Goal: Task Accomplishment & Management: Manage account settings

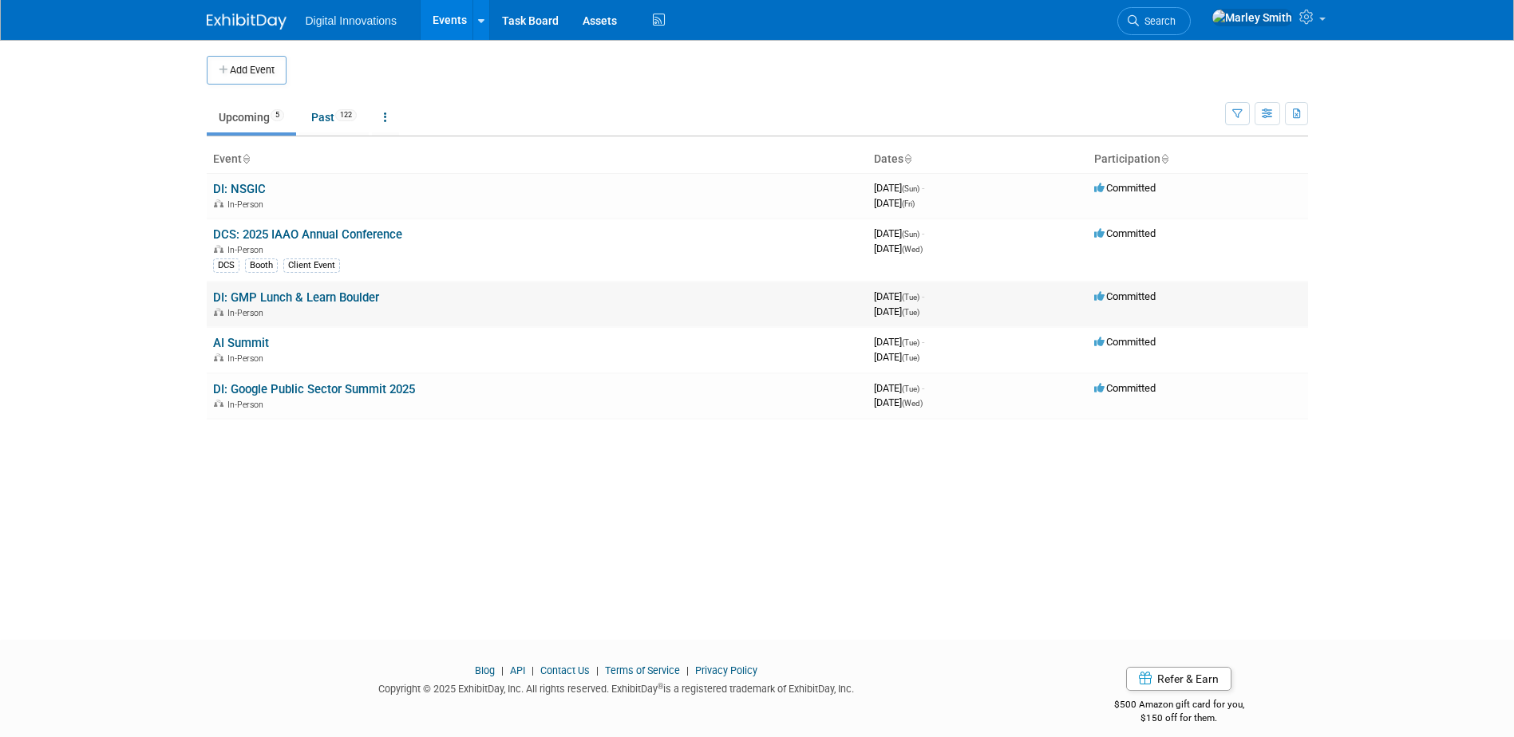
click at [334, 301] on link "DI: GMP Lunch & Learn Boulder" at bounding box center [296, 298] width 166 height 14
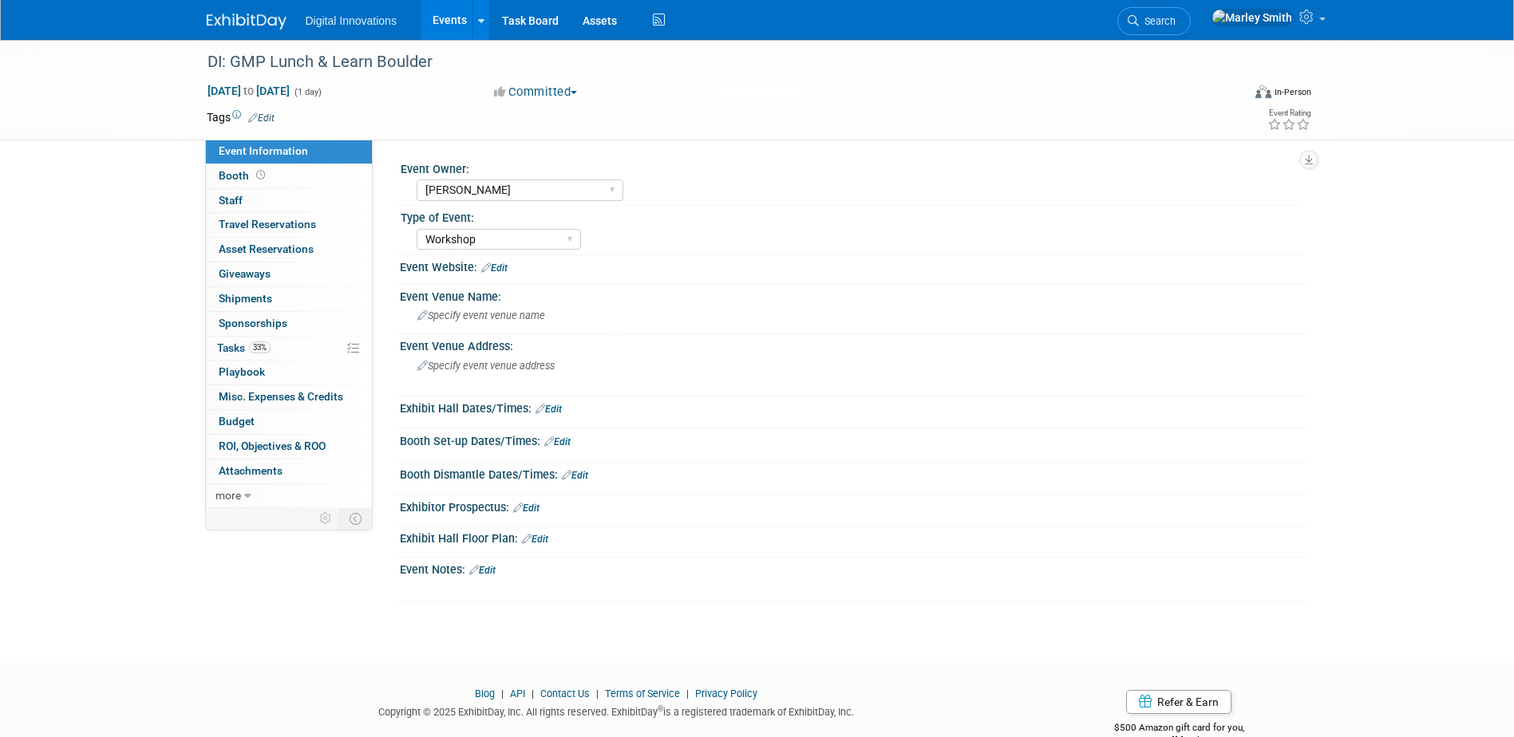
select select "Jessica Baculik"
select select "Workshop"
click at [445, 14] on link "Events" at bounding box center [450, 20] width 58 height 40
